Goal: Task Accomplishment & Management: Manage account settings

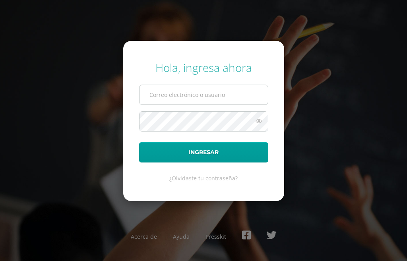
click at [167, 93] on input "text" at bounding box center [204, 94] width 128 height 19
type input "ingridvelasquez@osoriosandoval.edu.gt"
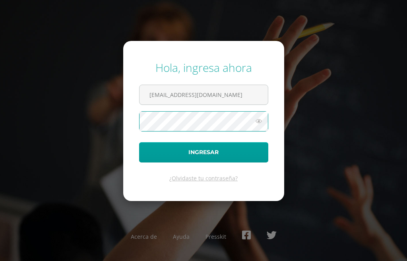
click at [139, 142] on button "Ingresar" at bounding box center [203, 152] width 129 height 20
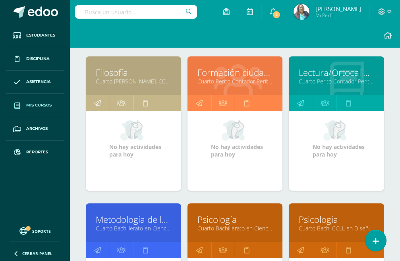
scroll to position [318, 0]
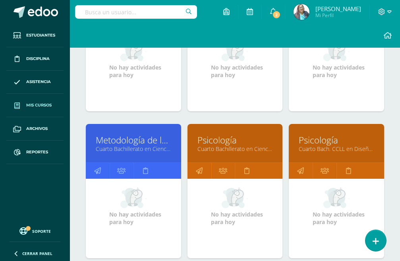
click at [133, 139] on link "Metodología de la Investigación" at bounding box center [134, 140] width 76 height 12
click at [133, 140] on link "Metodología de la Investigación" at bounding box center [134, 140] width 76 height 12
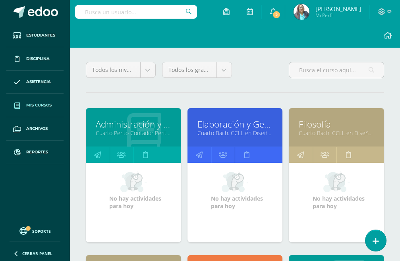
scroll to position [318, 0]
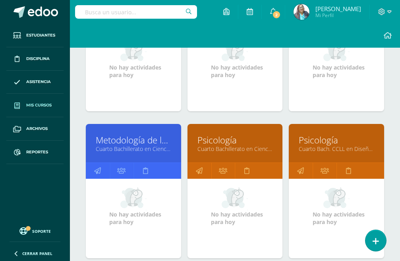
click at [219, 140] on link "Psicología" at bounding box center [236, 140] width 76 height 12
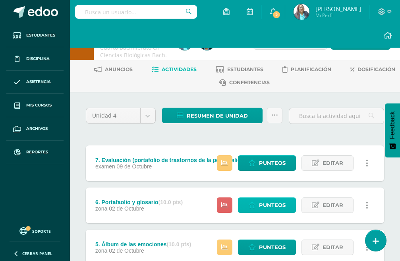
click at [276, 206] on span "Punteos" at bounding box center [272, 205] width 27 height 15
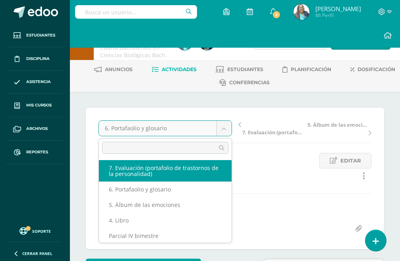
select select "/dashboard/teacher/grade-activity/124686/"
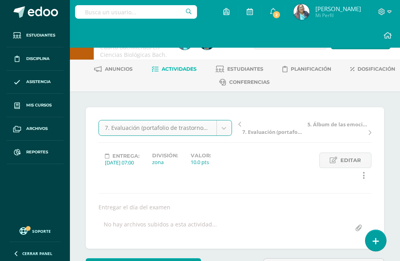
scroll to position [1, 0]
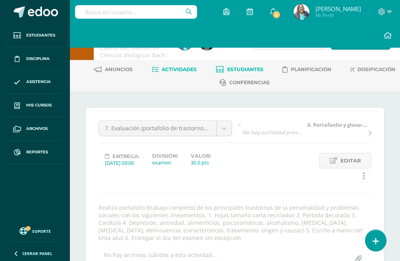
click at [250, 68] on span "Estudiantes" at bounding box center [245, 69] width 36 height 6
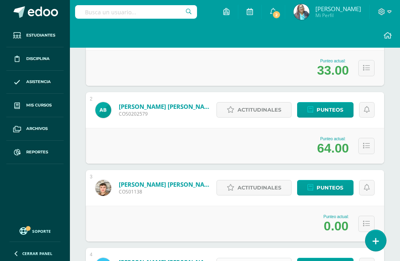
scroll to position [291, 0]
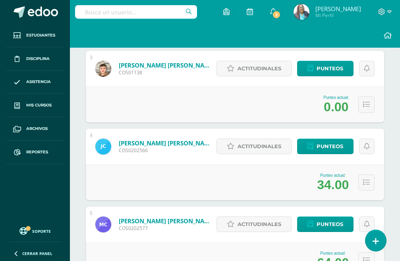
click at [334, 78] on div "Actitudinales Punteos" at bounding box center [295, 69] width 180 height 36
drag, startPoint x: 333, startPoint y: 78, endPoint x: 320, endPoint y: 101, distance: 26.1
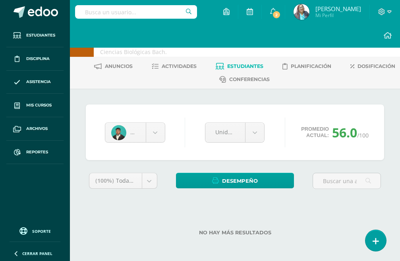
scroll to position [3, 0]
click at [255, 68] on span "Estudiantes" at bounding box center [245, 66] width 36 height 6
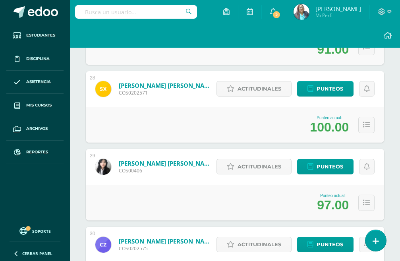
scroll to position [2310, 0]
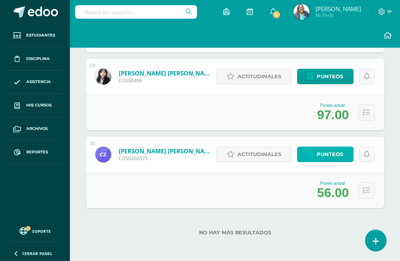
click at [334, 154] on span "Punteos" at bounding box center [330, 154] width 27 height 15
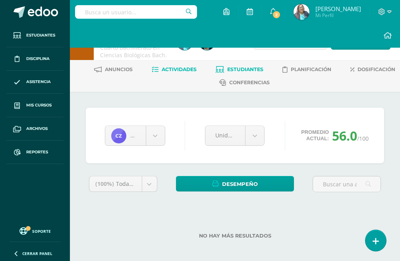
click at [178, 70] on span "Actividades" at bounding box center [179, 69] width 35 height 6
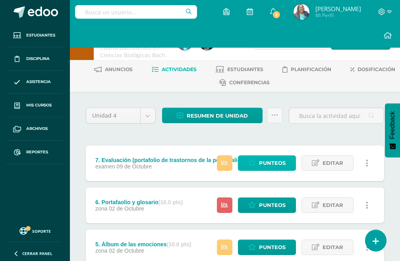
click at [275, 166] on span "Punteos" at bounding box center [272, 163] width 27 height 15
click at [277, 117] on icon at bounding box center [275, 115] width 7 height 7
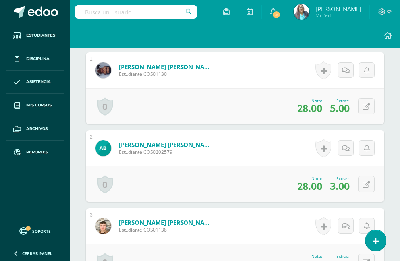
scroll to position [4, 0]
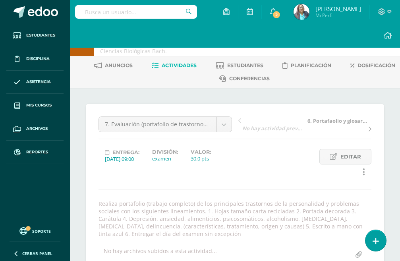
click at [176, 65] on span "Actividades" at bounding box center [179, 65] width 35 height 6
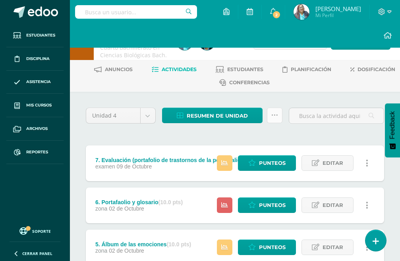
click at [273, 119] on link at bounding box center [275, 116] width 16 height 16
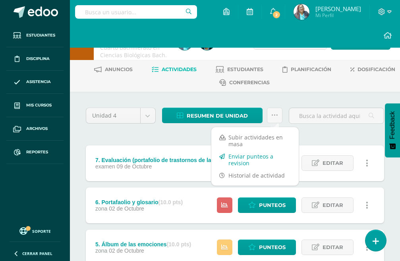
click at [249, 163] on link "Enviar punteos a revision" at bounding box center [255, 159] width 87 height 19
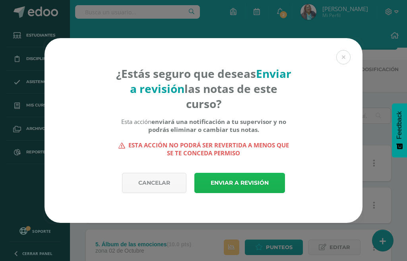
click at [251, 187] on link "Enviar a revisión" at bounding box center [239, 183] width 91 height 20
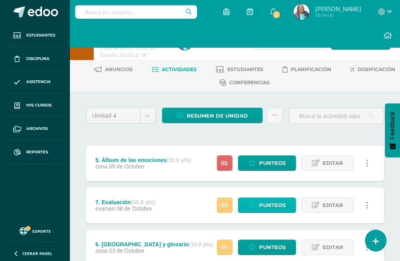
click at [270, 205] on span "Punteos" at bounding box center [272, 205] width 27 height 15
click at [271, 205] on span "Punteos" at bounding box center [272, 205] width 27 height 15
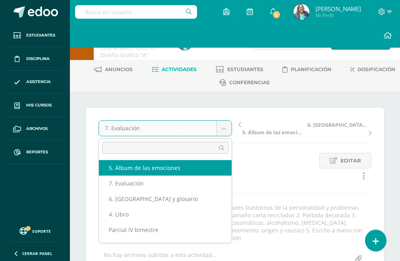
scroll to position [0, 0]
select select "/dashboard/teacher/grade-activity/124512/"
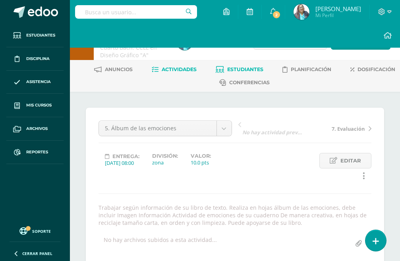
click at [250, 67] on span "Estudiantes" at bounding box center [245, 69] width 36 height 6
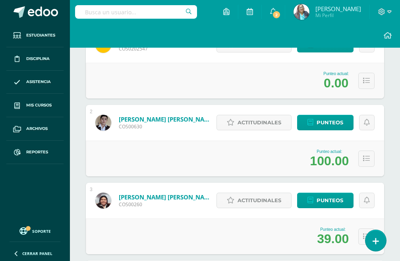
scroll to position [239, 0]
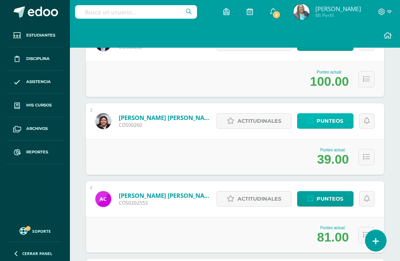
click at [330, 119] on span "Punteos" at bounding box center [330, 121] width 27 height 15
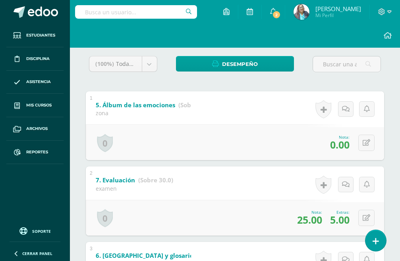
scroll to position [157, 0]
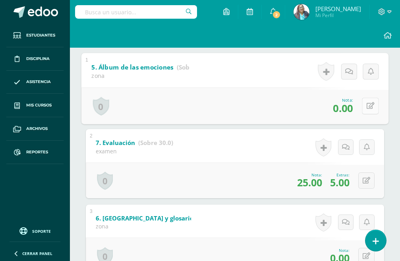
click at [370, 108] on button at bounding box center [370, 105] width 17 height 17
type input "10"
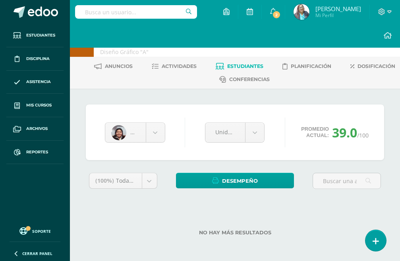
scroll to position [0, 0]
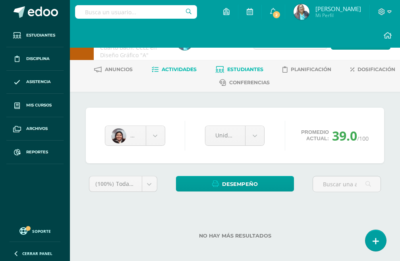
click at [173, 71] on span "Actividades" at bounding box center [179, 69] width 35 height 6
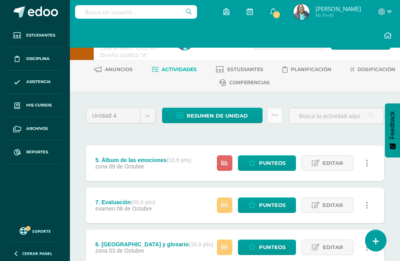
click at [272, 118] on icon at bounding box center [275, 115] width 7 height 7
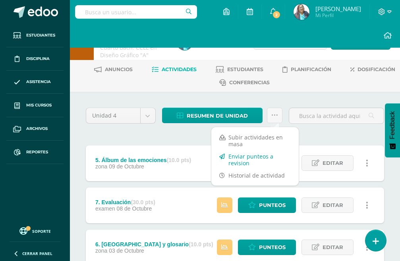
click at [248, 160] on link "Enviar punteos a revision" at bounding box center [255, 159] width 87 height 19
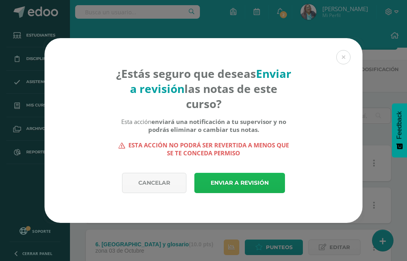
click at [223, 183] on link "Enviar a revisión" at bounding box center [239, 183] width 91 height 20
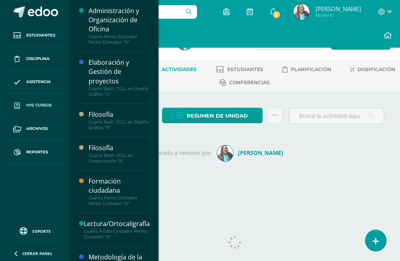
click at [38, 105] on span "Mis cursos" at bounding box center [38, 105] width 25 height 6
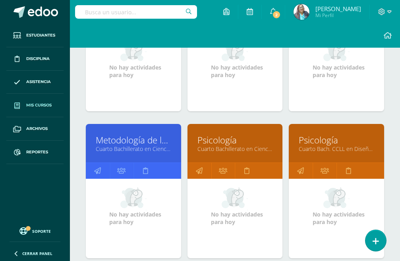
scroll to position [517, 0]
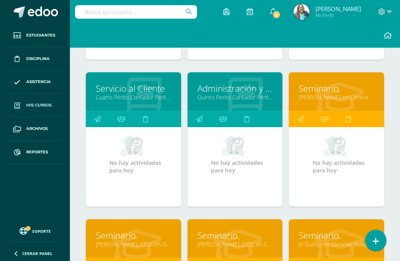
click at [125, 90] on link "Servicio al Cliente" at bounding box center [134, 88] width 76 height 12
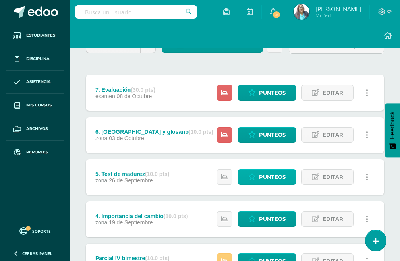
scroll to position [80, 0]
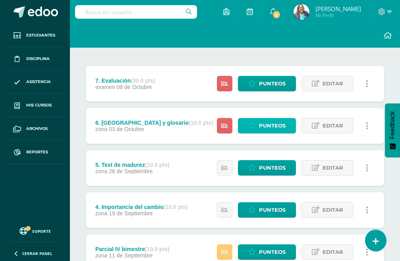
click at [271, 123] on span "Punteos" at bounding box center [272, 126] width 27 height 15
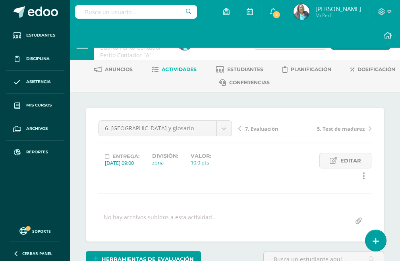
scroll to position [239, 0]
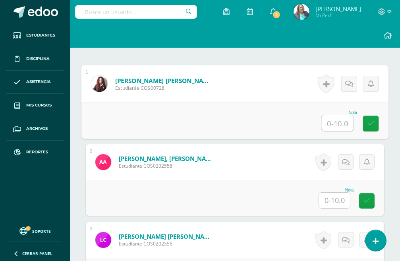
click at [341, 124] on input "text" at bounding box center [338, 123] width 32 height 16
type input "8"
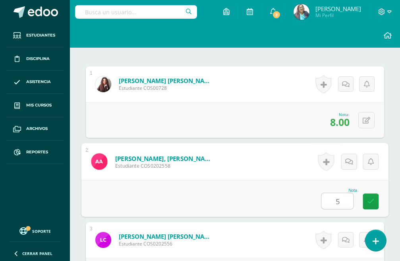
type input "5"
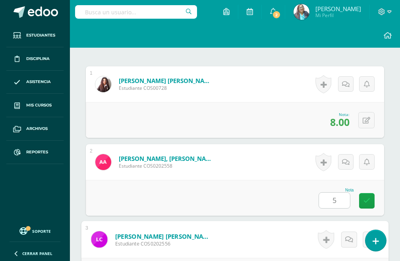
scroll to position [386, 0]
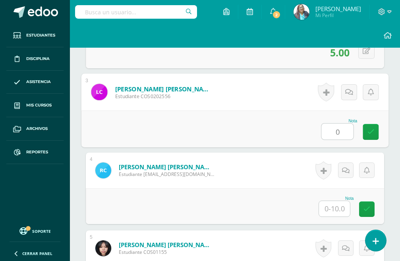
type input "0"
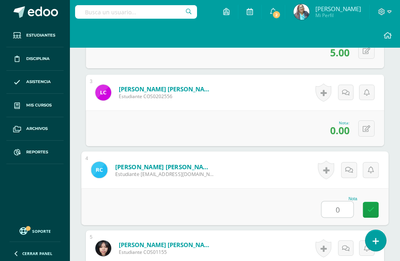
type input "0"
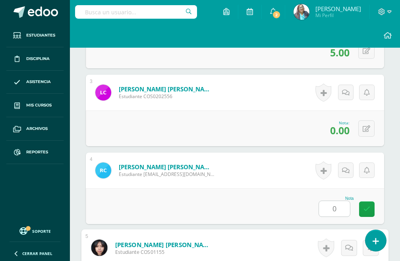
scroll to position [542, 0]
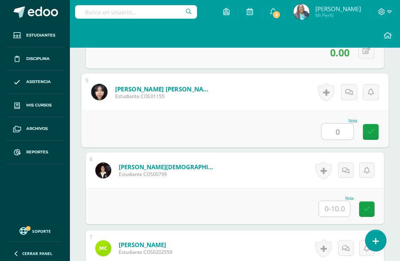
type input "0"
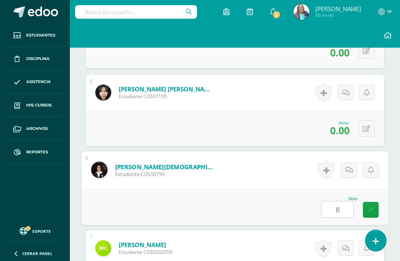
type input "8"
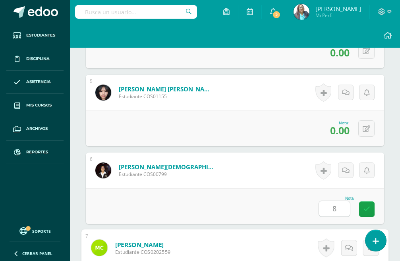
scroll to position [698, 0]
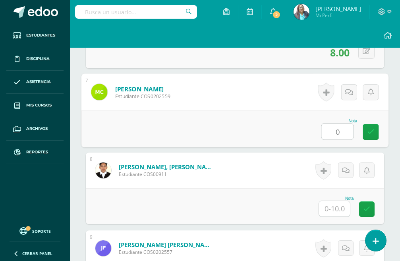
type input "0"
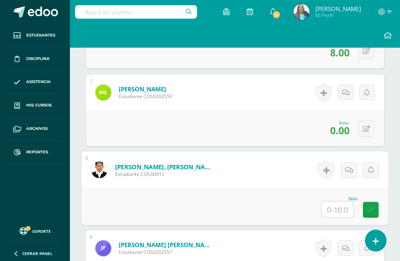
type input "0"
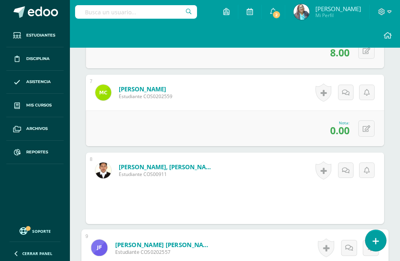
scroll to position [854, 0]
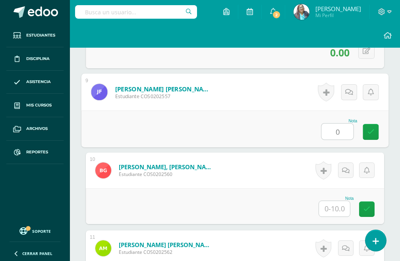
type input "0"
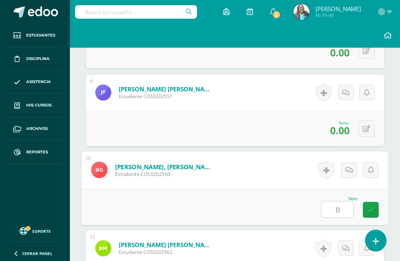
type input "0"
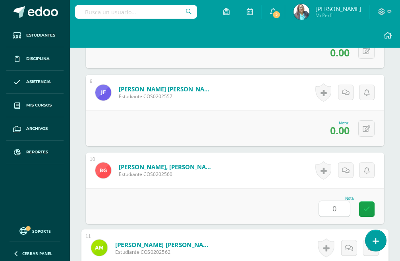
scroll to position [1010, 0]
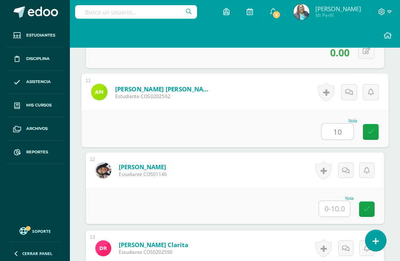
type input "10"
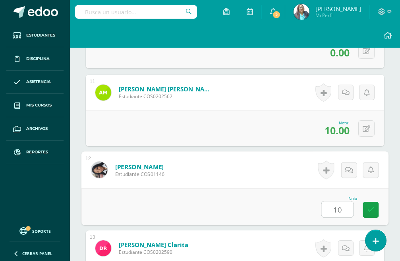
type input "10"
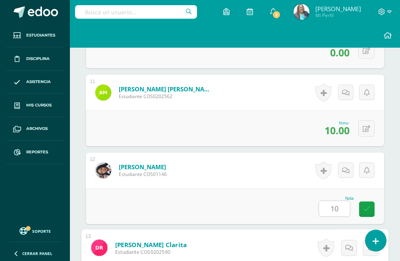
scroll to position [1166, 0]
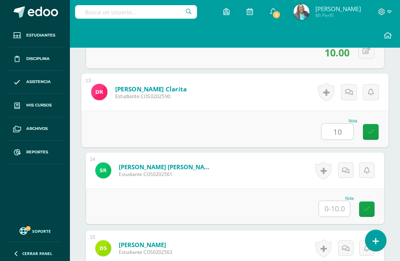
type input "10"
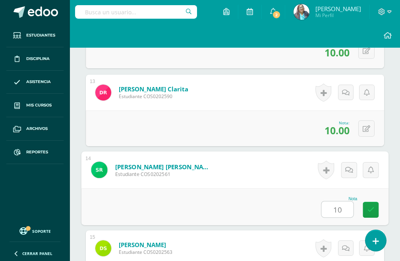
type input "10"
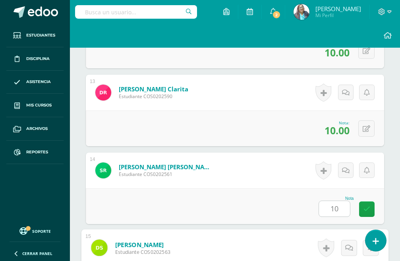
scroll to position [1321, 0]
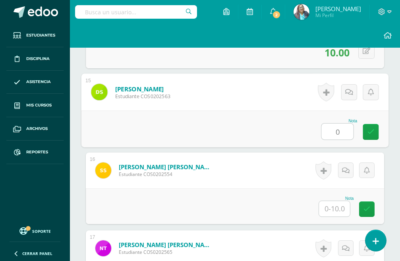
type input "0"
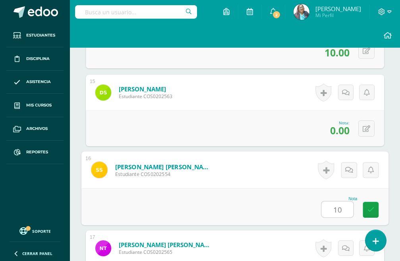
type input "1"
type input "0"
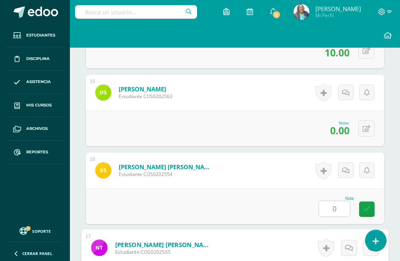
scroll to position [1477, 0]
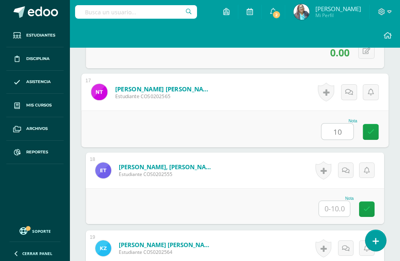
type input "10"
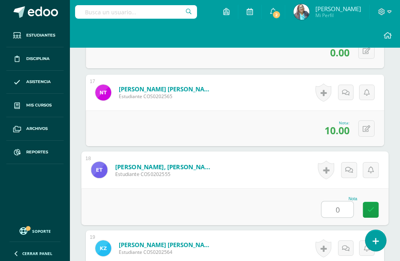
type input "0"
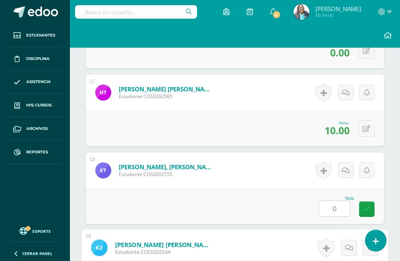
scroll to position [1609, 0]
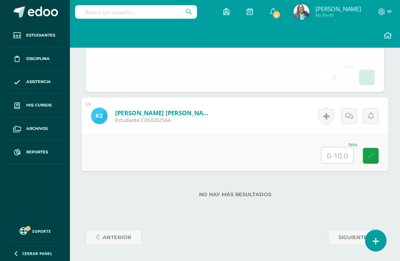
type input "0"
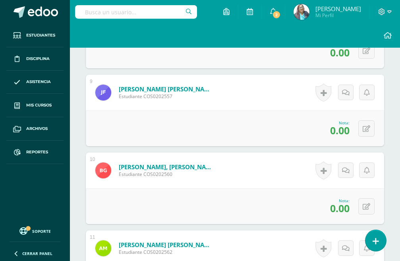
scroll to position [19, 0]
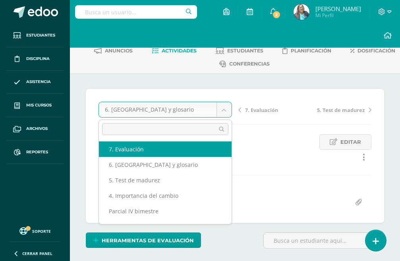
select select "/dashboard/teacher/grade-activity/124895/"
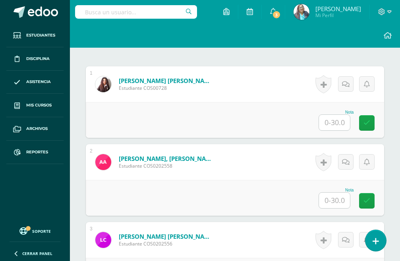
scroll to position [239, 0]
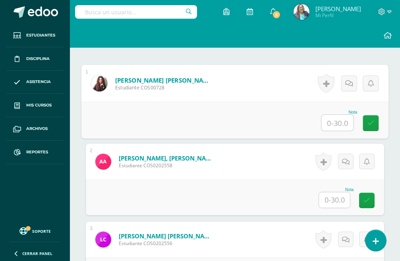
click at [335, 120] on input "text" at bounding box center [338, 123] width 32 height 16
type input "30"
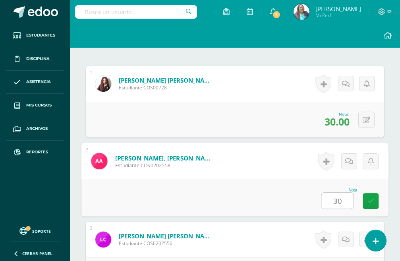
type input "30"
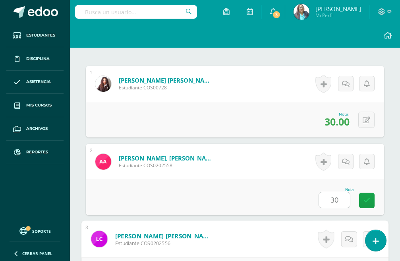
scroll to position [386, 0]
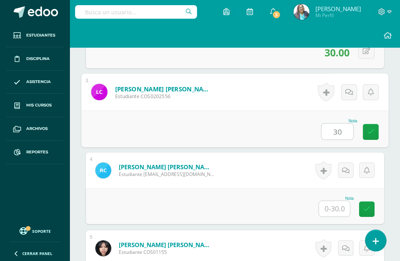
type input "30"
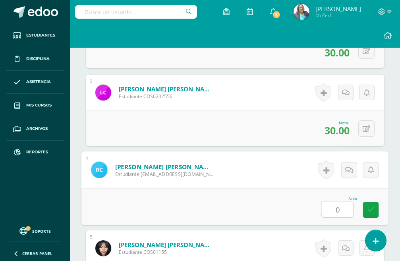
type input "0"
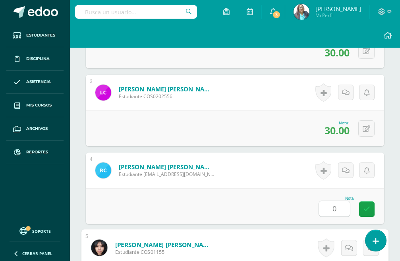
scroll to position [542, 0]
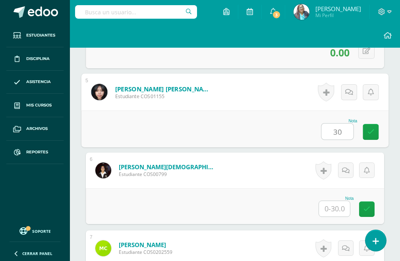
type input "30"
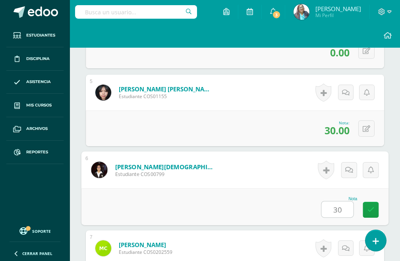
type input "30"
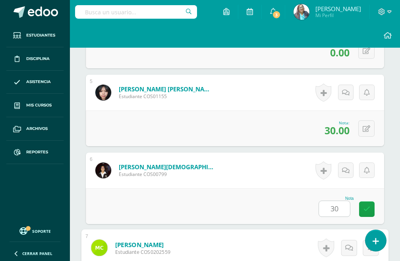
scroll to position [698, 0]
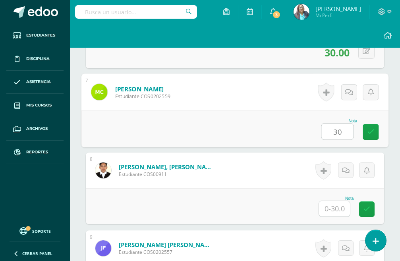
type input "30"
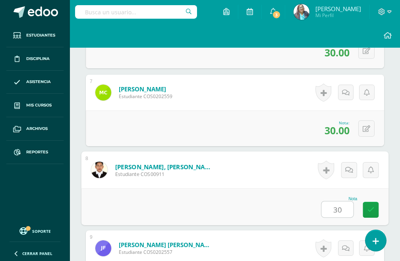
type input "30"
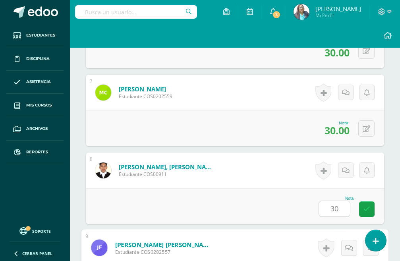
scroll to position [854, 0]
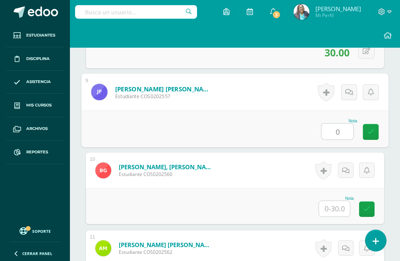
type input "0"
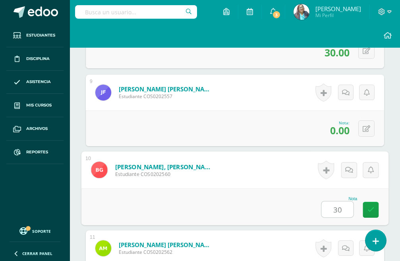
type input "30"
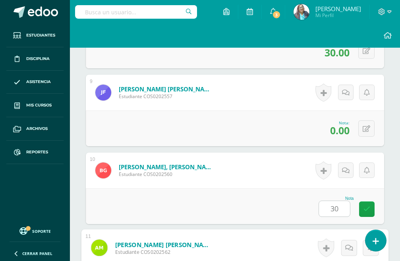
scroll to position [1010, 0]
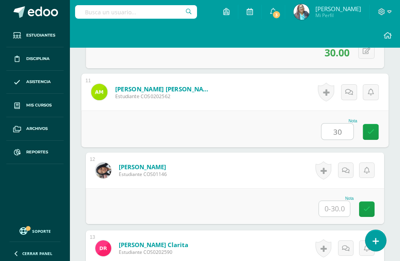
type input "30"
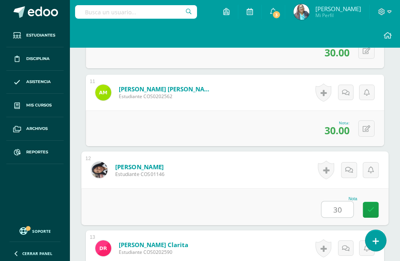
type input "30"
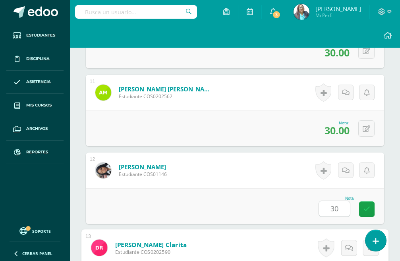
scroll to position [1166, 0]
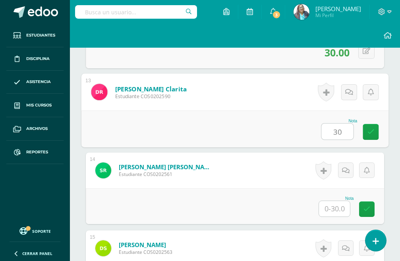
type input "30"
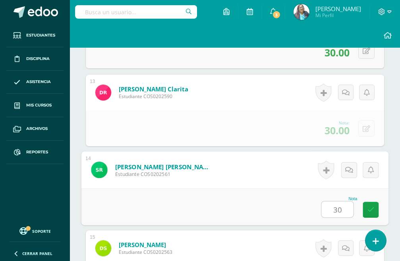
type input "30"
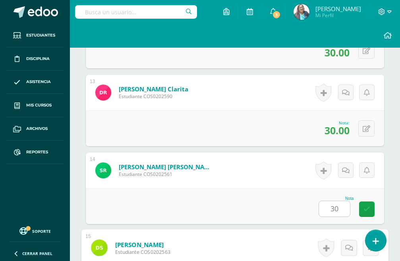
scroll to position [1321, 0]
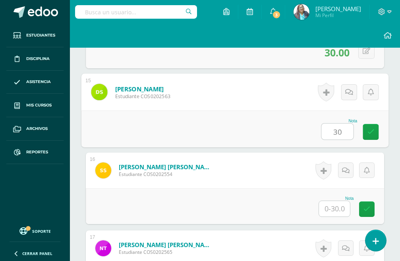
type input "30"
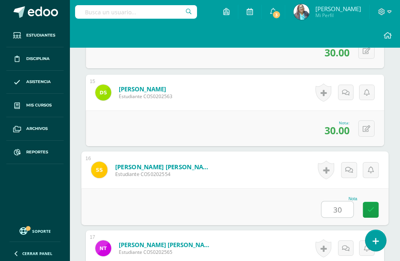
type input "30"
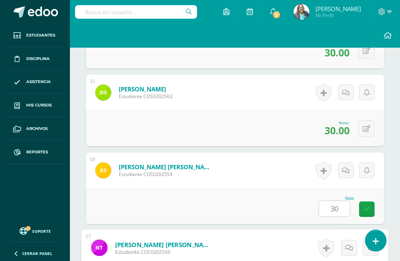
scroll to position [1477, 0]
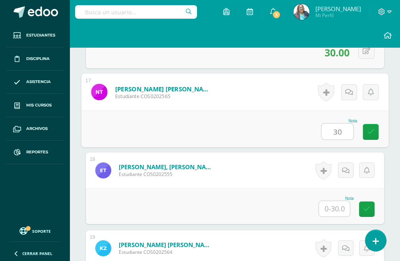
type input "30"
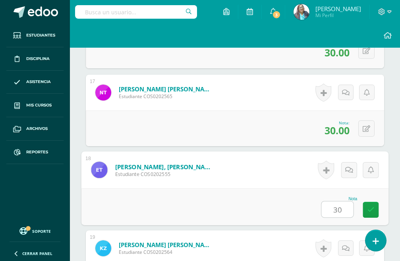
type input "30"
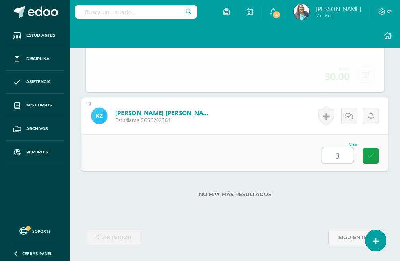
type input "30"
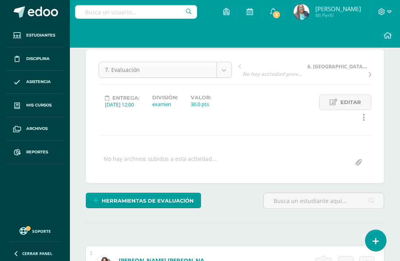
scroll to position [0, 0]
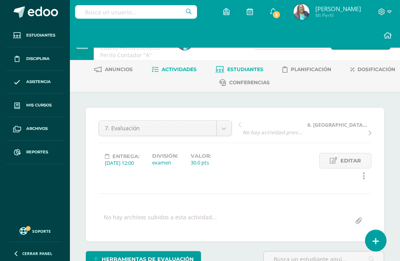
click at [249, 68] on span "Estudiantes" at bounding box center [245, 69] width 36 height 6
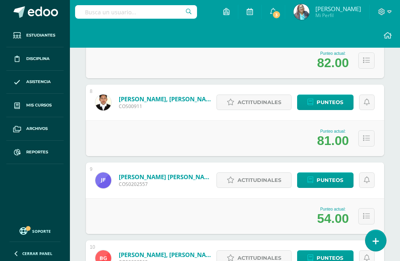
scroll to position [617, 0]
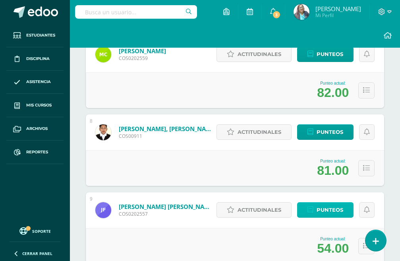
click at [330, 212] on span "Punteos" at bounding box center [330, 210] width 27 height 15
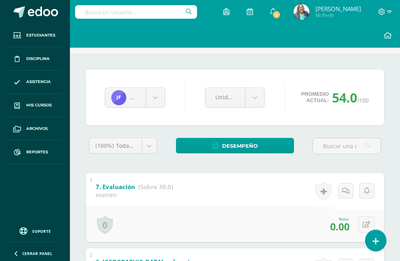
scroll to position [157, 0]
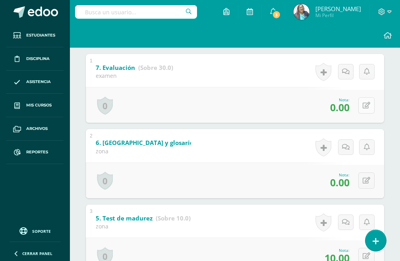
click at [365, 105] on icon at bounding box center [367, 105] width 8 height 7
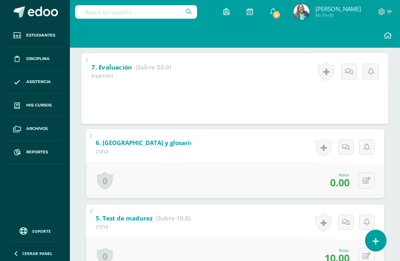
scroll to position [0, 0]
type input "15"
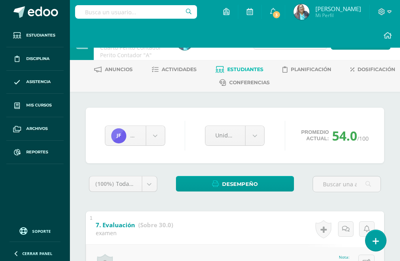
click at [165, 88] on ul "Anuncios Actividades Estudiantes Planificación Dosificación Conferencias" at bounding box center [245, 76] width 330 height 26
click at [245, 67] on span "Estudiantes" at bounding box center [245, 69] width 36 height 6
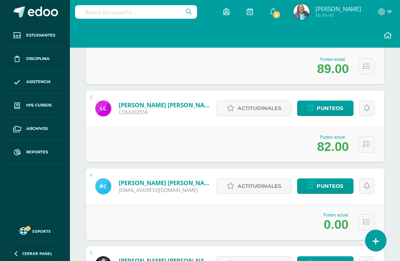
scroll to position [331, 0]
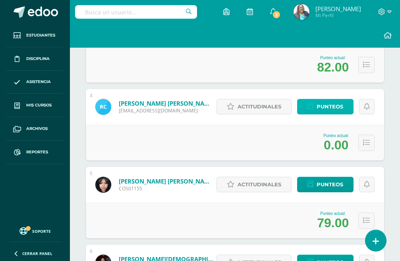
click at [330, 107] on span "Punteos" at bounding box center [330, 106] width 27 height 15
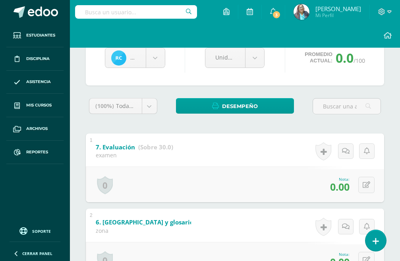
scroll to position [118, 0]
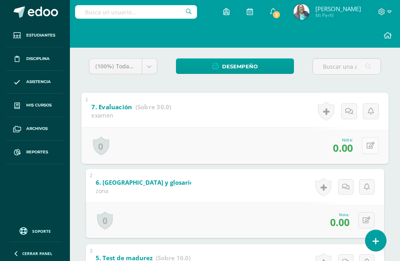
click at [367, 145] on icon at bounding box center [371, 145] width 8 height 7
type input "15"
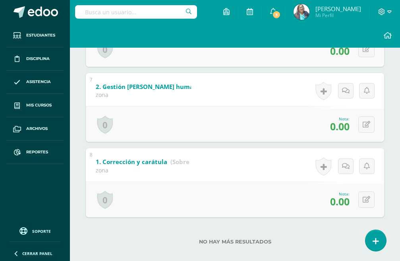
scroll to position [595, 0]
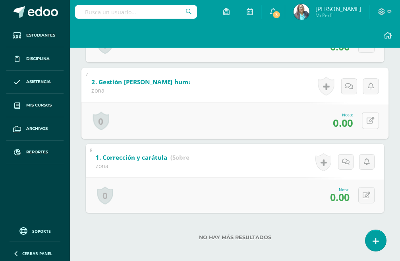
click at [364, 119] on button at bounding box center [370, 120] width 17 height 17
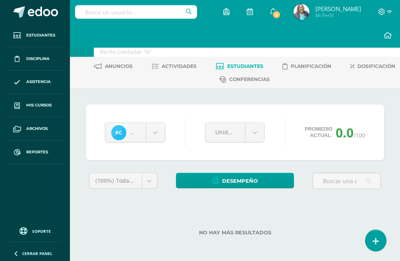
scroll to position [3, 0]
click at [239, 67] on span "Estudiantes" at bounding box center [245, 66] width 36 height 6
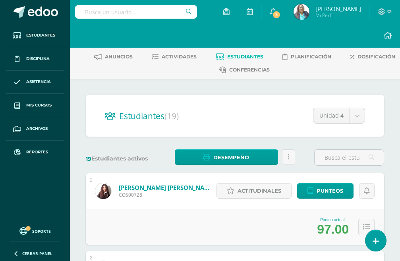
scroll to position [318, 0]
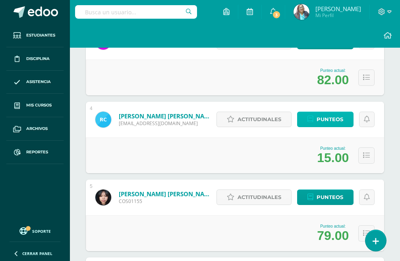
click at [328, 119] on span "Punteos" at bounding box center [330, 119] width 27 height 15
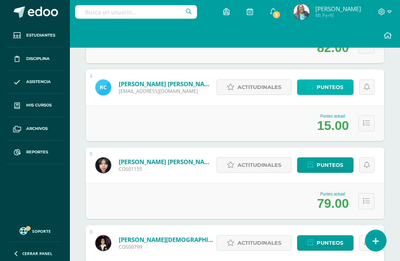
click at [336, 91] on span "Punteos" at bounding box center [330, 87] width 27 height 15
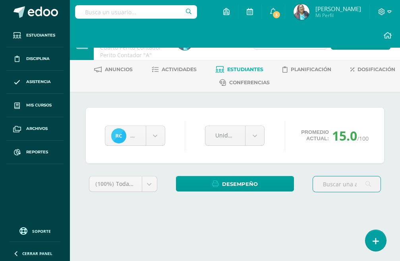
scroll to position [38, 0]
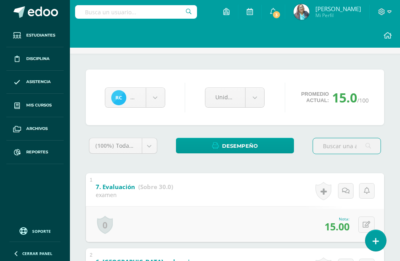
click at [368, 138] on div at bounding box center [347, 149] width 75 height 23
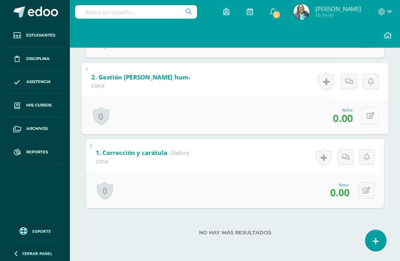
click at [367, 117] on icon at bounding box center [371, 116] width 8 height 7
type input "10"
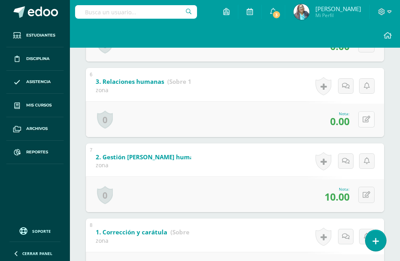
scroll to position [480, 0]
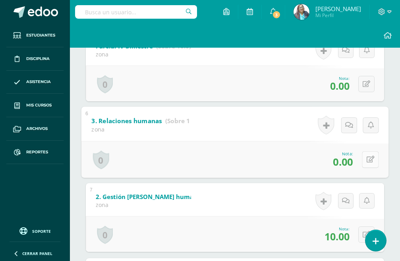
click at [364, 157] on button at bounding box center [370, 160] width 17 height 17
type input "5"
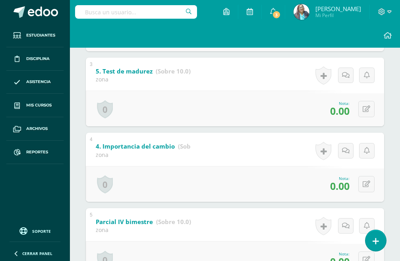
scroll to position [321, 0]
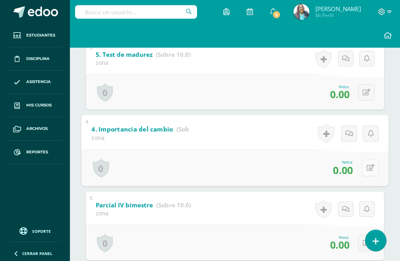
click at [367, 168] on icon at bounding box center [371, 168] width 8 height 7
type input "8"
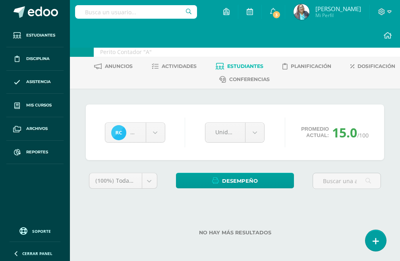
scroll to position [0, 0]
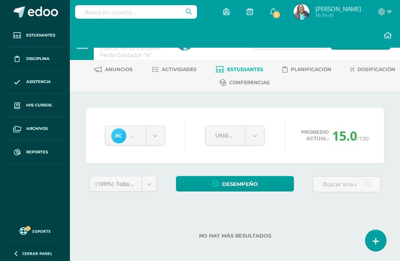
click at [244, 70] on span "Estudiantes" at bounding box center [245, 69] width 36 height 6
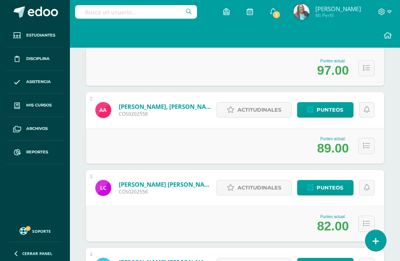
scroll to position [291, 0]
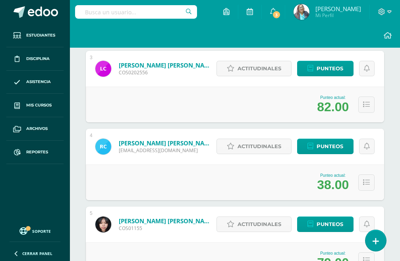
click at [331, 189] on div "38.00" at bounding box center [333, 185] width 32 height 15
click at [330, 188] on div "38.00" at bounding box center [333, 185] width 32 height 15
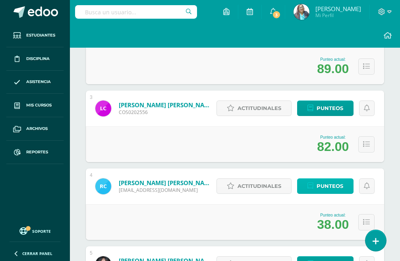
click at [330, 190] on span "Punteos" at bounding box center [330, 186] width 27 height 15
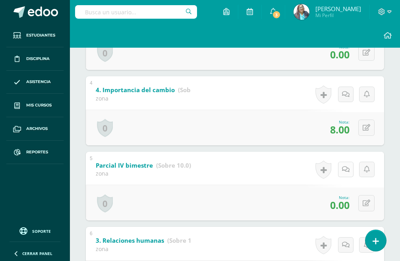
scroll to position [282, 0]
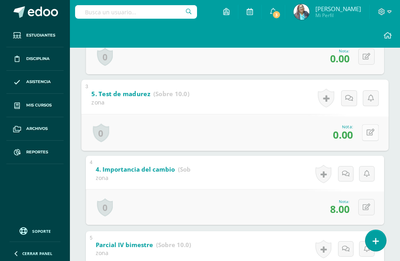
click at [369, 133] on icon at bounding box center [371, 132] width 8 height 7
type input "10"
click at [352, 142] on link at bounding box center [350, 135] width 16 height 16
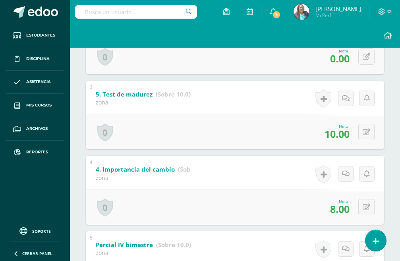
scroll to position [43, 0]
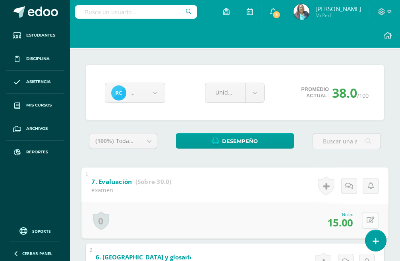
click at [367, 220] on icon at bounding box center [371, 220] width 8 height 7
type input "30"
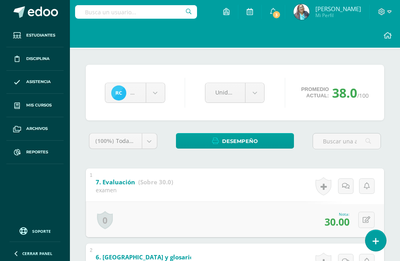
click at [182, 28] on span "Actividades" at bounding box center [179, 26] width 35 height 6
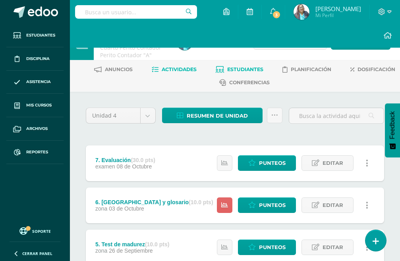
click at [246, 66] on span "Estudiantes" at bounding box center [245, 69] width 36 height 6
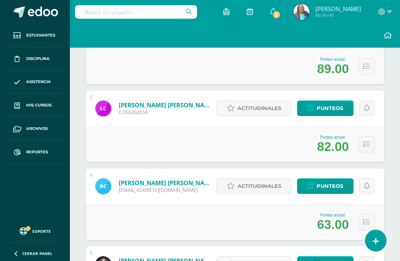
scroll to position [331, 0]
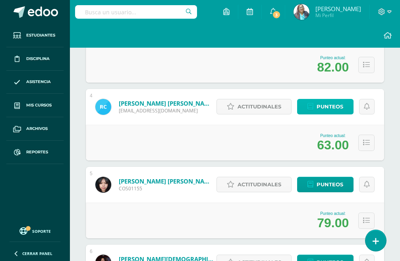
click at [337, 108] on span "Punteos" at bounding box center [330, 106] width 27 height 15
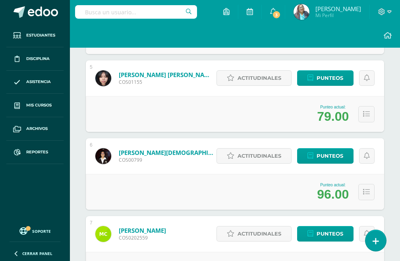
scroll to position [358, 0]
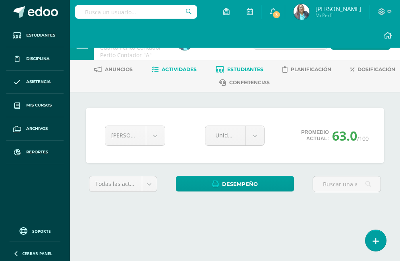
click at [177, 66] on span "Actividades" at bounding box center [179, 69] width 35 height 6
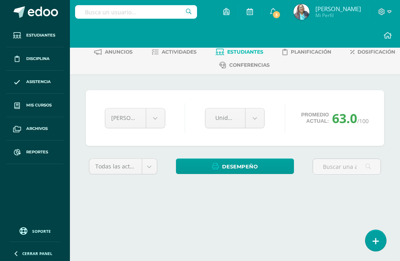
scroll to position [17, 0]
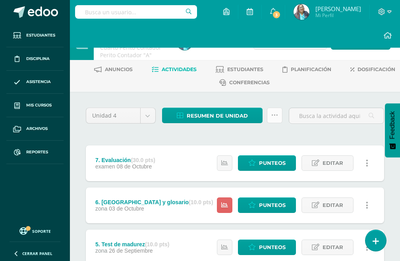
click at [277, 117] on icon at bounding box center [275, 115] width 7 height 7
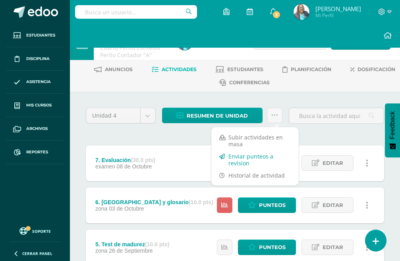
click at [249, 163] on link "Enviar punteos a revision" at bounding box center [255, 159] width 87 height 19
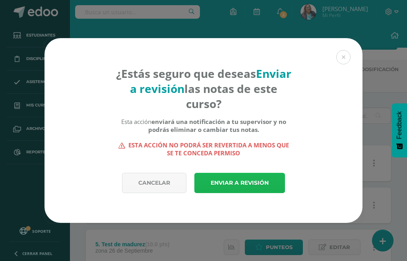
click at [243, 181] on link "Enviar a revisión" at bounding box center [239, 183] width 91 height 20
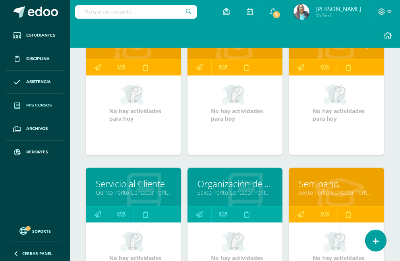
scroll to position [835, 0]
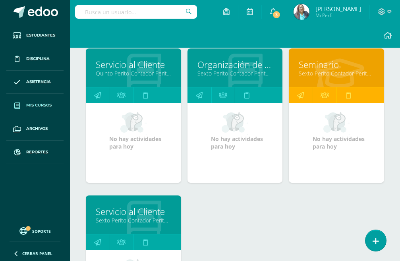
click at [128, 78] on icon at bounding box center [144, 73] width 34 height 39
click at [133, 65] on link "Servicio al Cliente" at bounding box center [134, 64] width 76 height 12
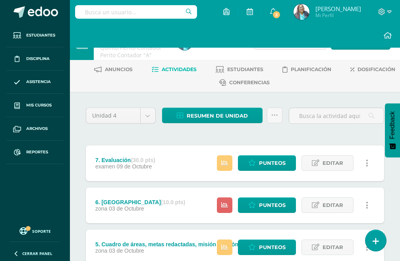
scroll to position [40, 0]
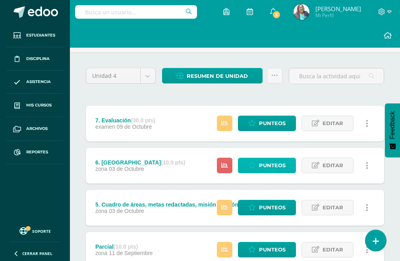
click at [267, 165] on span "Punteos" at bounding box center [272, 165] width 27 height 15
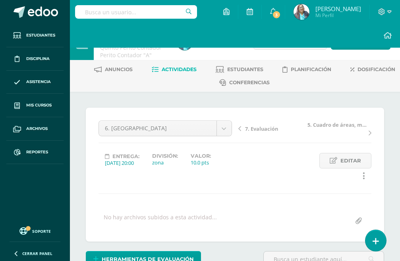
scroll to position [239, 0]
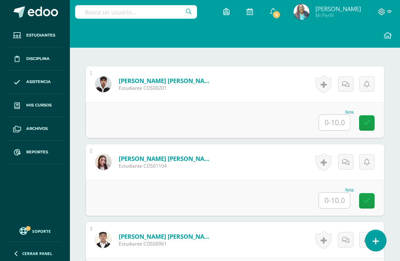
click at [340, 124] on input "text" at bounding box center [334, 123] width 31 height 16
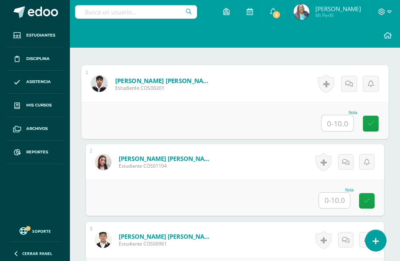
scroll to position [239, 0]
type input "10"
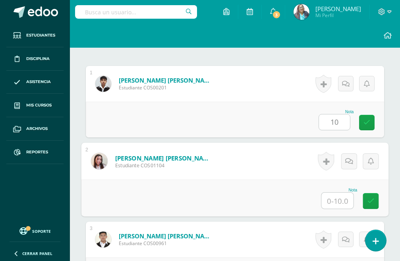
scroll to position [239, 0]
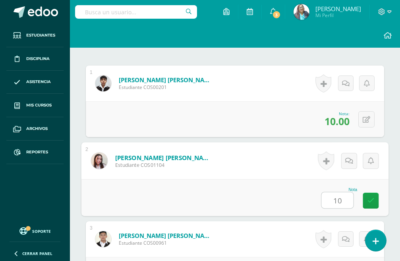
type input "10"
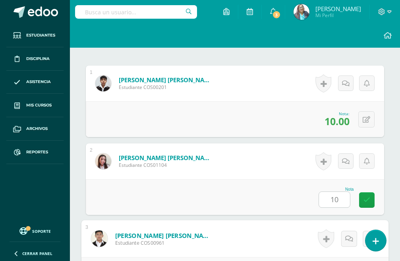
scroll to position [386, 0]
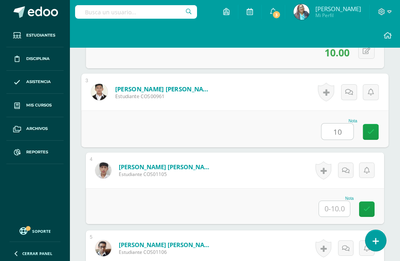
type input "10"
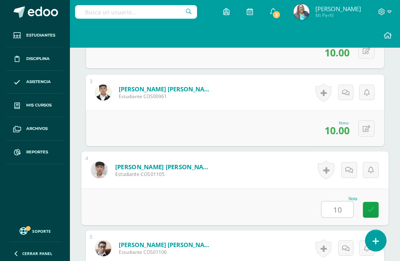
type input "10"
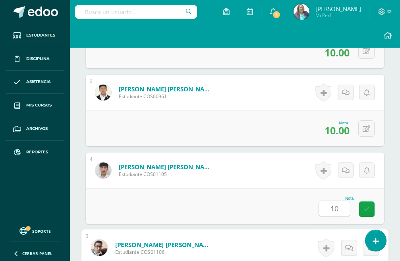
scroll to position [542, 0]
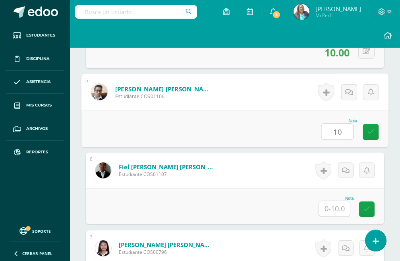
type input "10"
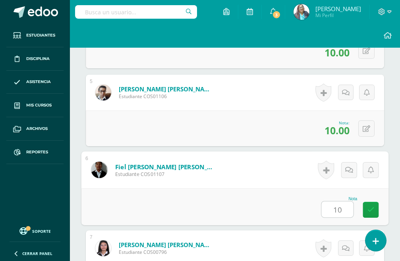
type input "10"
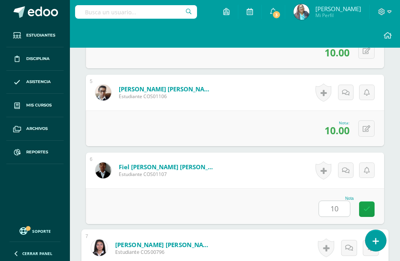
scroll to position [698, 0]
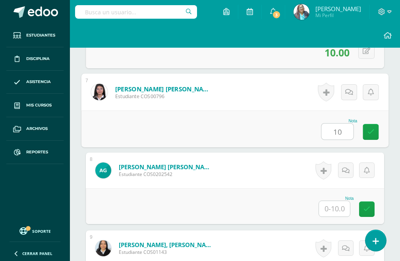
type input "10"
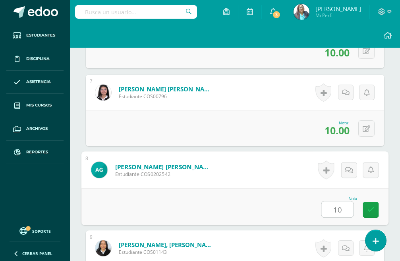
type input "10"
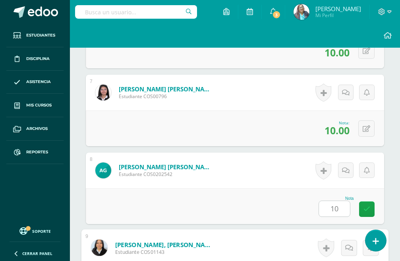
scroll to position [854, 0]
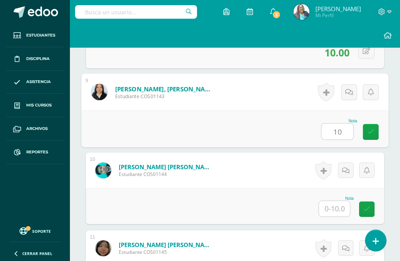
type input "10"
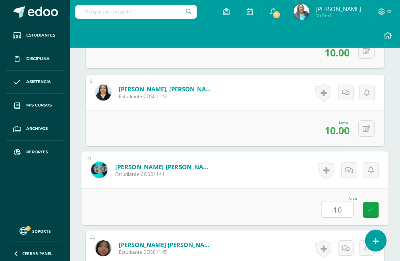
type input "10"
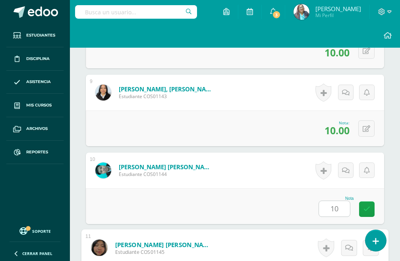
scroll to position [1010, 0]
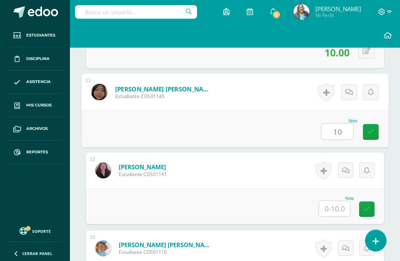
type input "10"
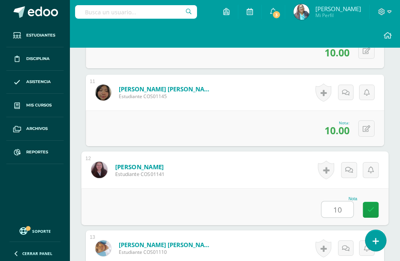
type input "10"
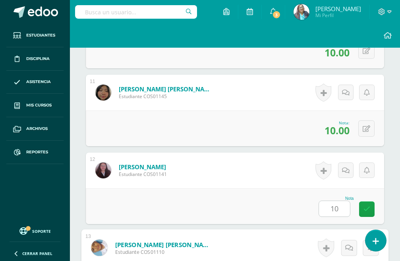
scroll to position [1166, 0]
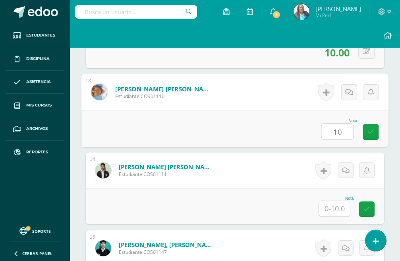
type input "10"
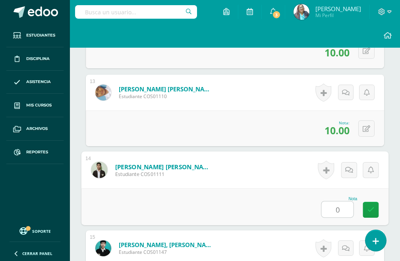
type input "0"
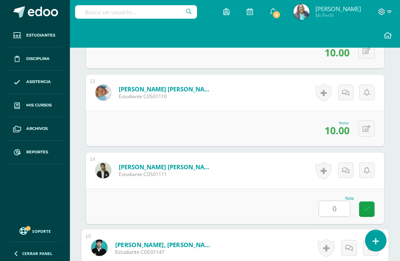
scroll to position [1321, 0]
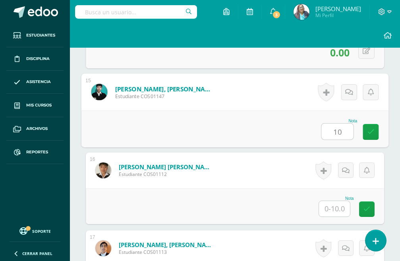
type input "10"
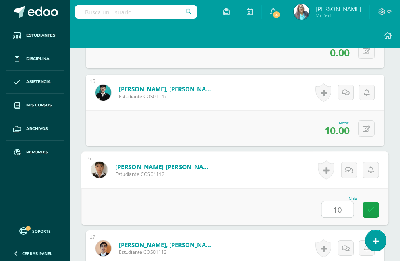
type input "10"
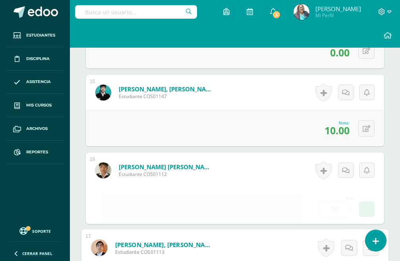
scroll to position [1477, 0]
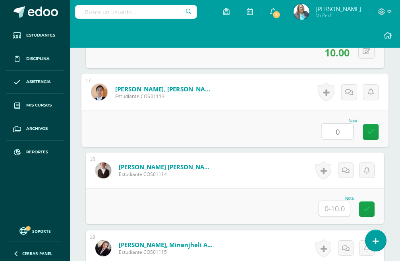
type input "0"
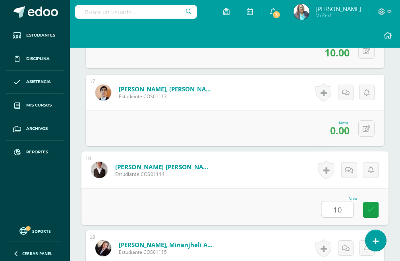
type input "10"
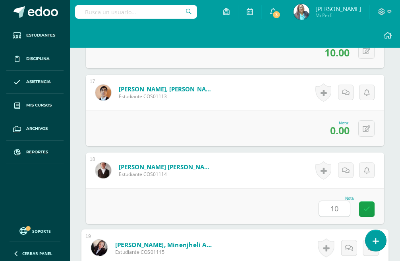
scroll to position [1633, 0]
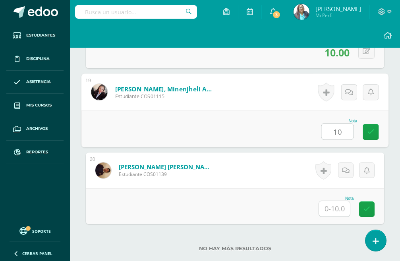
type input "10"
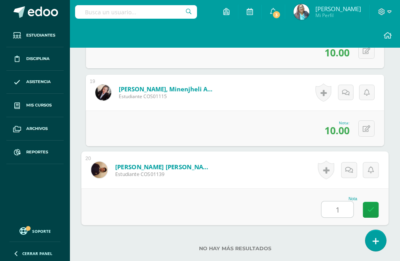
type input "10"
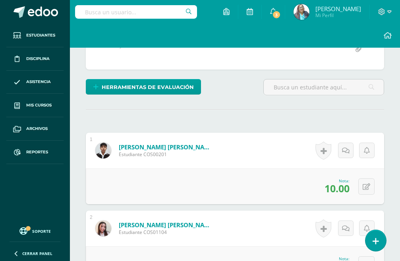
scroll to position [162, 0]
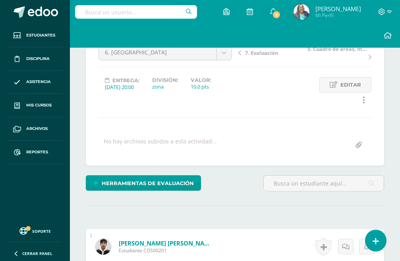
scroll to position [0, 0]
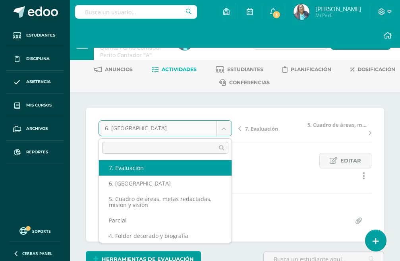
select select "/dashboard/teacher/grade-activity/124711/"
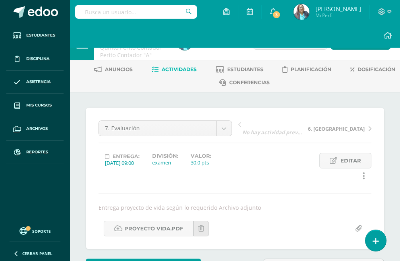
click at [175, 68] on span "Actividades" at bounding box center [179, 69] width 35 height 6
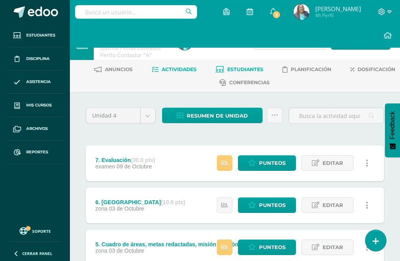
click at [247, 70] on span "Estudiantes" at bounding box center [245, 69] width 36 height 6
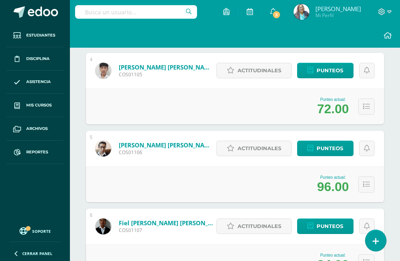
scroll to position [251, 0]
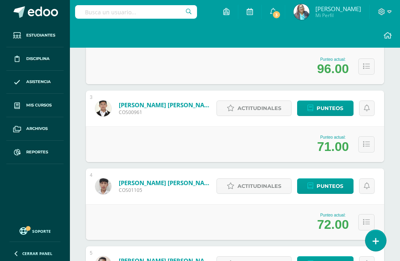
click at [188, 70] on div "Punteo actual: 96.00" at bounding box center [235, 67] width 299 height 36
click at [182, 71] on div "Punteo actual: 96.00" at bounding box center [235, 67] width 299 height 36
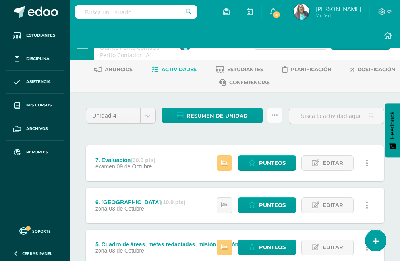
click at [275, 114] on icon at bounding box center [275, 115] width 7 height 7
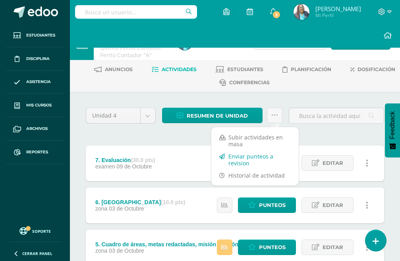
click at [245, 160] on link "Enviar punteos a revision" at bounding box center [255, 159] width 87 height 19
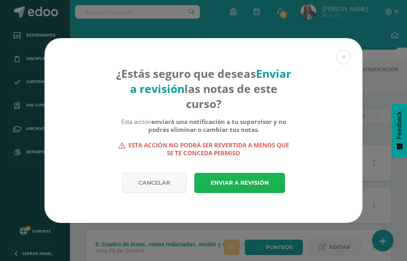
click at [240, 183] on link "Enviar a revisión" at bounding box center [239, 183] width 91 height 20
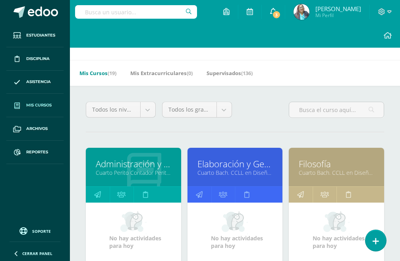
click at [277, 10] on icon at bounding box center [273, 11] width 6 height 7
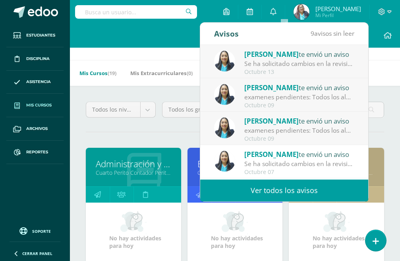
click at [276, 56] on span "[PERSON_NAME]" at bounding box center [272, 54] width 54 height 9
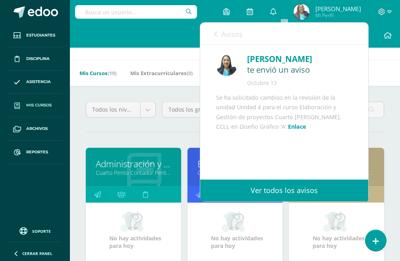
click at [288, 130] on link "Enlace" at bounding box center [297, 127] width 18 height 8
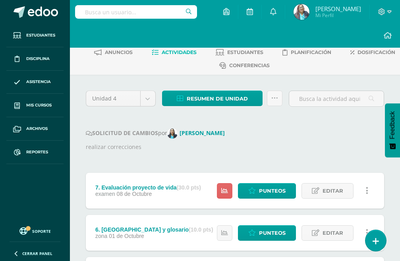
scroll to position [80, 0]
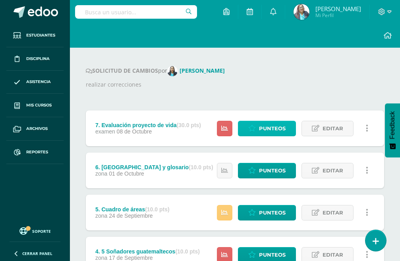
click at [264, 128] on span "Punteos" at bounding box center [272, 128] width 27 height 15
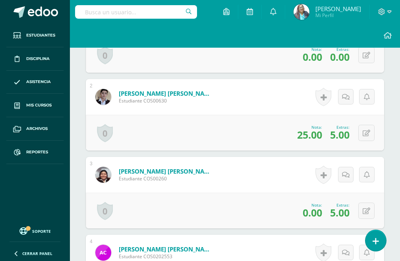
scroll to position [438, 0]
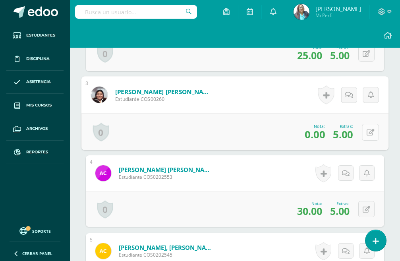
click at [367, 133] on icon at bounding box center [371, 132] width 8 height 7
type input "20"
click at [352, 136] on icon at bounding box center [349, 134] width 7 height 7
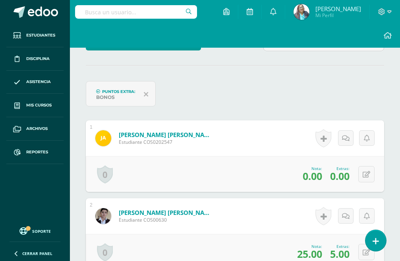
scroll to position [0, 0]
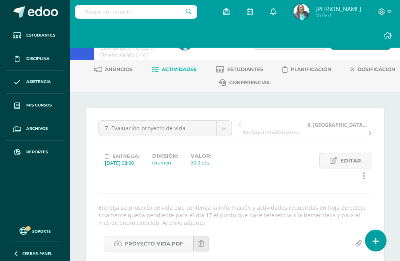
click at [173, 70] on span "Actividades" at bounding box center [179, 69] width 35 height 6
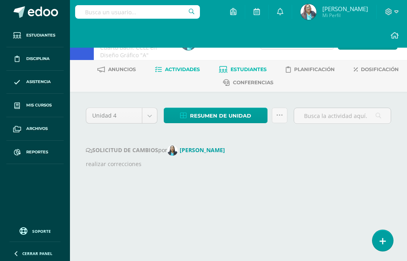
click at [242, 68] on span "Estudiantes" at bounding box center [249, 69] width 36 height 6
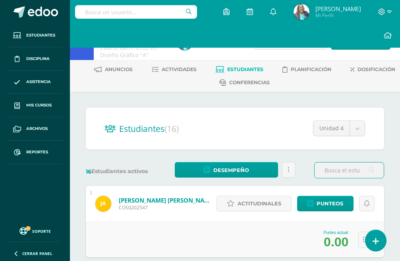
scroll to position [159, 0]
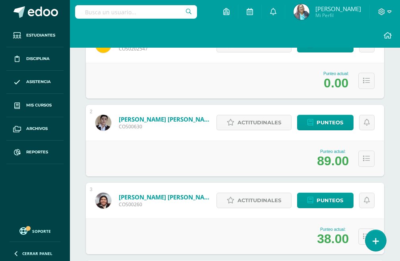
click at [177, 66] on div "Punteo actual: 0.00" at bounding box center [235, 81] width 299 height 36
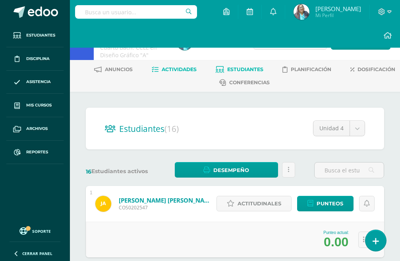
click at [185, 69] on span "Actividades" at bounding box center [179, 69] width 35 height 6
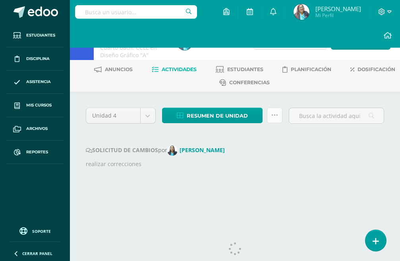
click at [277, 118] on icon at bounding box center [275, 115] width 7 height 7
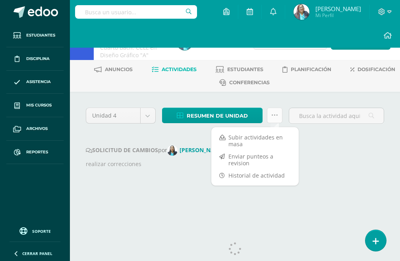
click at [275, 117] on icon at bounding box center [275, 115] width 7 height 7
click at [242, 158] on link "Enviar punteos a revision" at bounding box center [255, 159] width 87 height 19
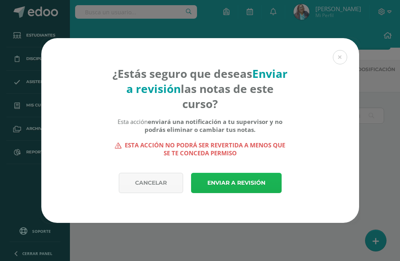
click at [247, 188] on link "Enviar a revisión" at bounding box center [236, 183] width 91 height 20
